Goal: Task Accomplishment & Management: Manage account settings

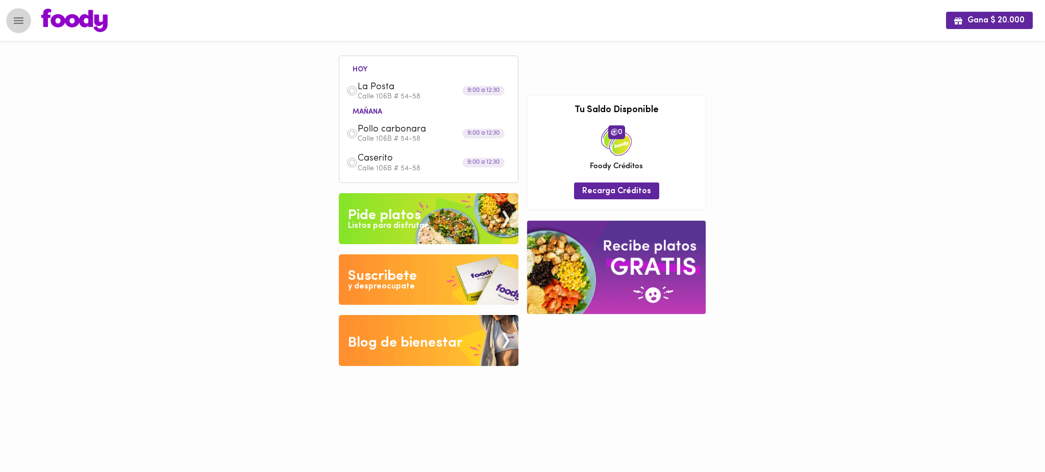
click at [21, 20] on icon "Menu" at bounding box center [19, 20] width 10 height 7
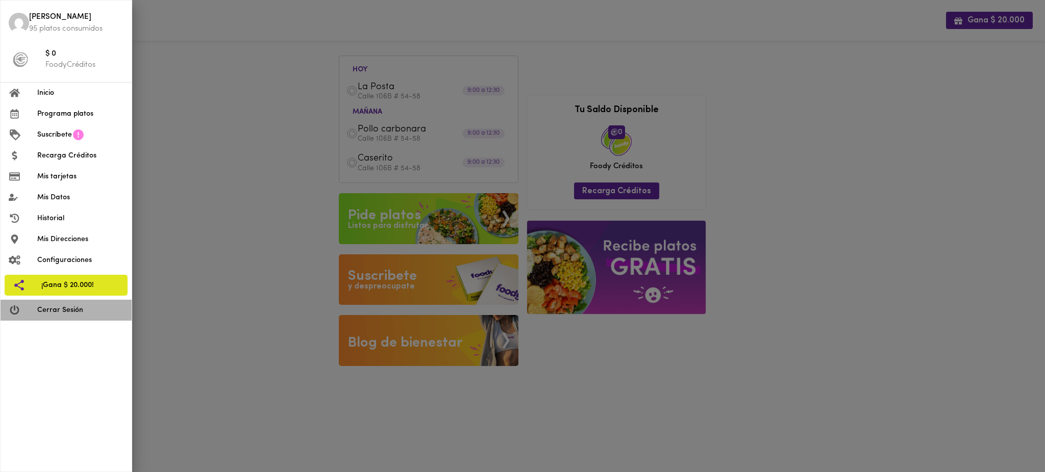
click at [79, 309] on span "Cerrar Sesión" at bounding box center [80, 310] width 86 height 11
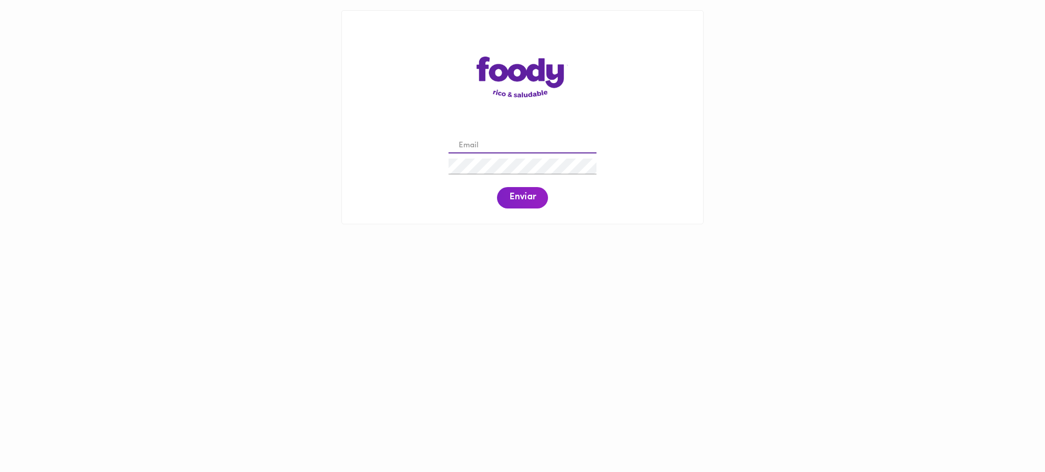
click at [472, 142] on input "email" at bounding box center [522, 146] width 148 height 16
paste input "[EMAIL_ADDRESS][DOMAIN_NAME]"
type input "[EMAIL_ADDRESS][DOMAIN_NAME]"
click at [519, 197] on span "Enviar" at bounding box center [522, 197] width 27 height 11
